Goal: Task Accomplishment & Management: Use online tool/utility

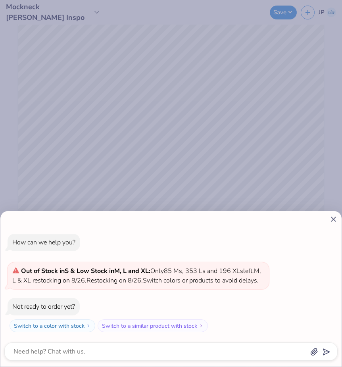
type textarea "x"
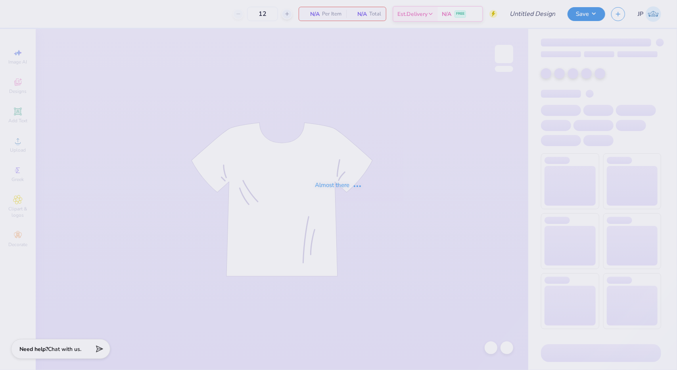
type input "Fall Rush Tees 2025 (phi delt)"
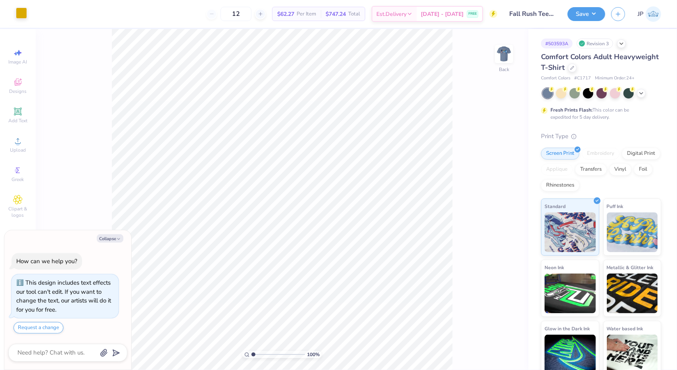
click at [21, 19] on div at bounding box center [21, 13] width 11 height 11
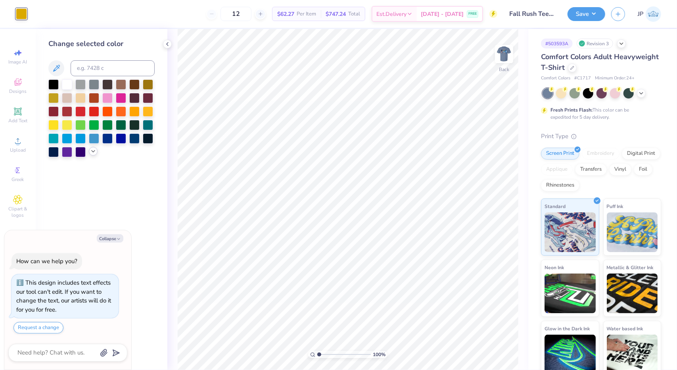
click at [91, 153] on icon at bounding box center [93, 151] width 6 height 6
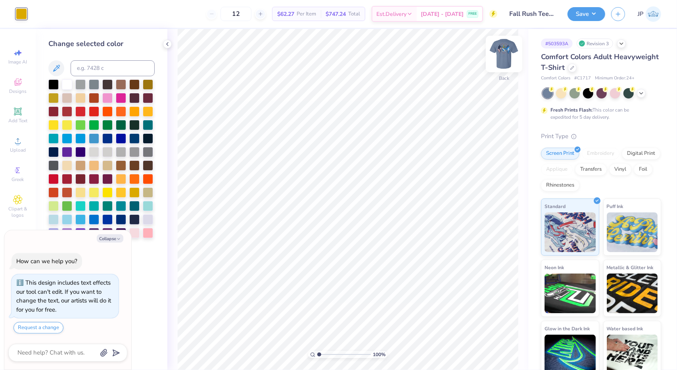
click at [501, 57] on img at bounding box center [504, 54] width 32 height 32
click at [507, 54] on img at bounding box center [504, 54] width 32 height 32
type textarea "x"
click at [84, 66] on input at bounding box center [113, 68] width 84 height 16
type input "285"
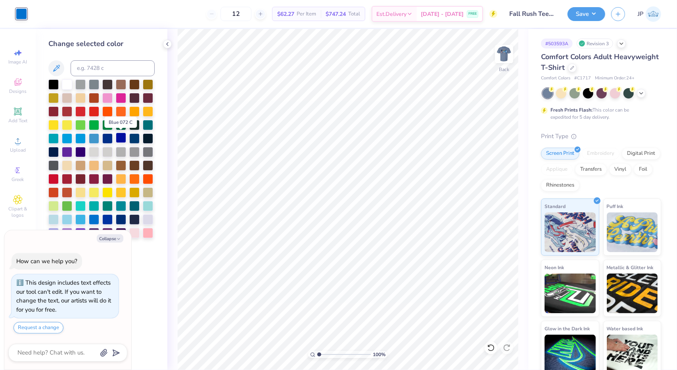
click at [122, 142] on div at bounding box center [121, 137] width 10 height 10
click at [109, 140] on div at bounding box center [107, 137] width 10 height 10
click at [500, 65] on img at bounding box center [504, 54] width 32 height 32
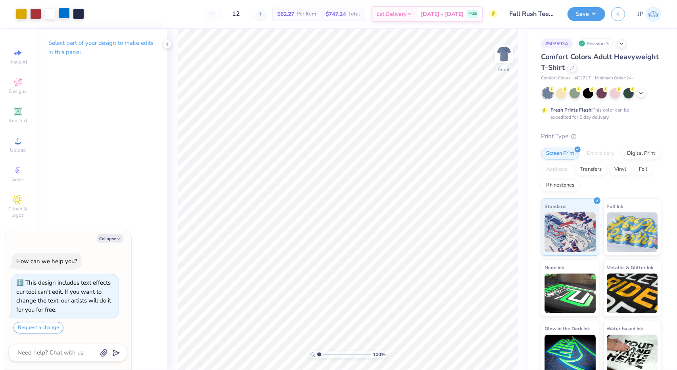
click at [496, 58] on img at bounding box center [504, 54] width 16 height 16
click at [19, 12] on div at bounding box center [21, 13] width 11 height 11
type textarea "x"
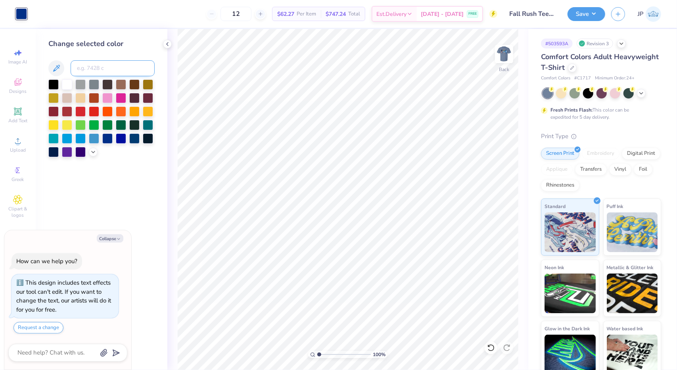
click at [113, 70] on input at bounding box center [113, 68] width 84 height 16
type input "533"
click at [504, 51] on img at bounding box center [504, 54] width 32 height 32
click at [503, 54] on img at bounding box center [504, 54] width 32 height 32
click at [595, 15] on button "Save" at bounding box center [587, 13] width 38 height 14
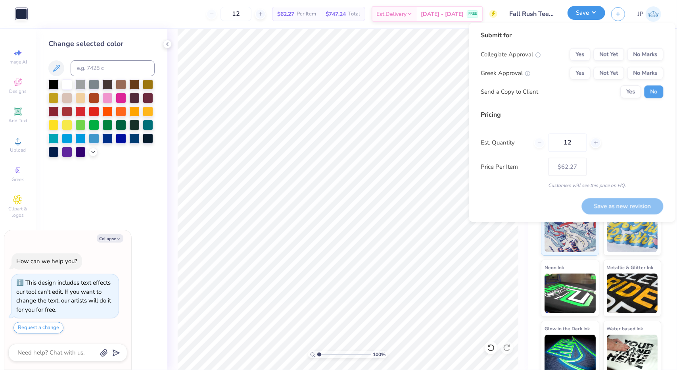
type textarea "x"
click at [647, 53] on button "No Marks" at bounding box center [645, 54] width 36 height 13
click at [649, 68] on button "No Marks" at bounding box center [645, 73] width 36 height 13
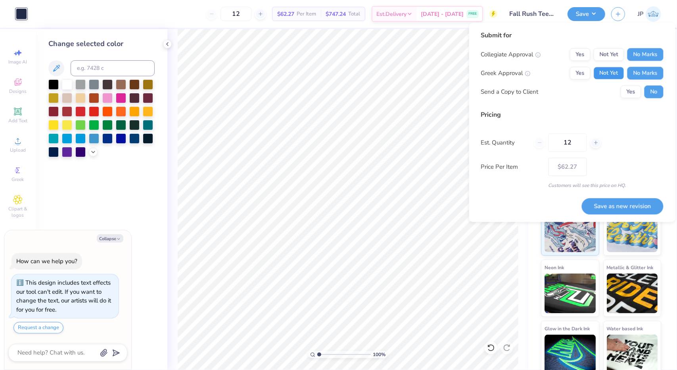
click at [614, 71] on button "Not Yet" at bounding box center [609, 73] width 31 height 13
click at [628, 205] on button "Save as new revision" at bounding box center [623, 206] width 82 height 16
type input "$62.27"
type textarea "x"
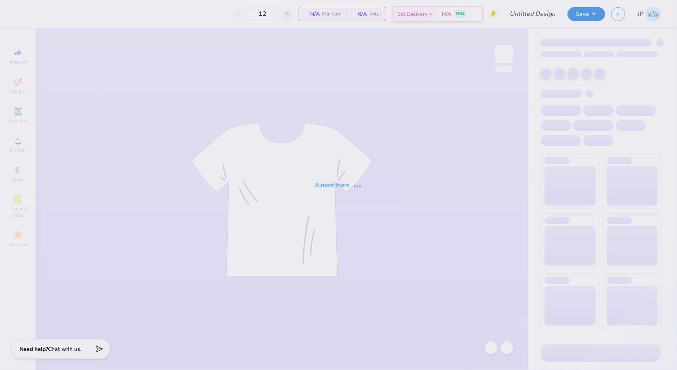
type input "Fall Rush Tees 2025 (phi delt)"
type input "24"
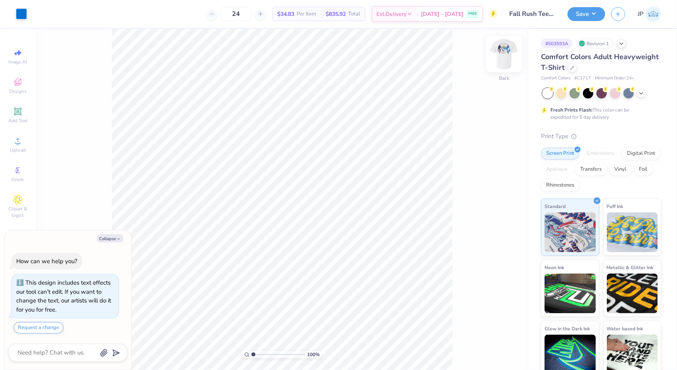
click at [502, 52] on img at bounding box center [504, 54] width 32 height 32
click at [500, 55] on img at bounding box center [504, 54] width 32 height 32
click at [24, 15] on div at bounding box center [21, 13] width 11 height 11
type textarea "x"
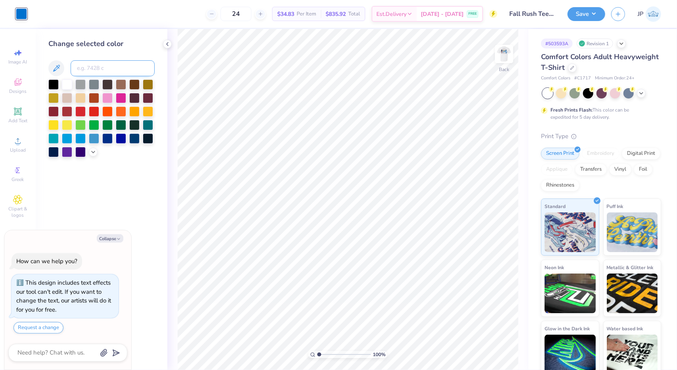
click at [108, 68] on input at bounding box center [113, 68] width 84 height 16
type input "533"
click at [499, 63] on img at bounding box center [504, 54] width 32 height 32
click at [502, 54] on img at bounding box center [504, 54] width 32 height 32
click at [594, 15] on button "Save" at bounding box center [587, 13] width 38 height 14
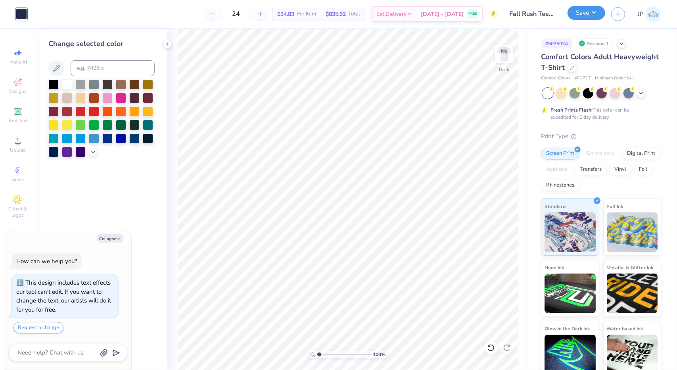
type textarea "x"
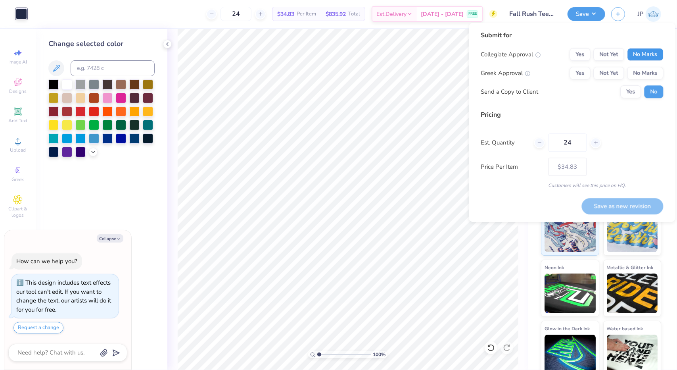
click at [645, 54] on button "No Marks" at bounding box center [645, 54] width 36 height 13
click at [617, 71] on button "Not Yet" at bounding box center [609, 73] width 31 height 13
click at [614, 205] on button "Save as new revision" at bounding box center [623, 206] width 82 height 16
type input "$34.83"
type textarea "x"
